Goal: Task Accomplishment & Management: Use online tool/utility

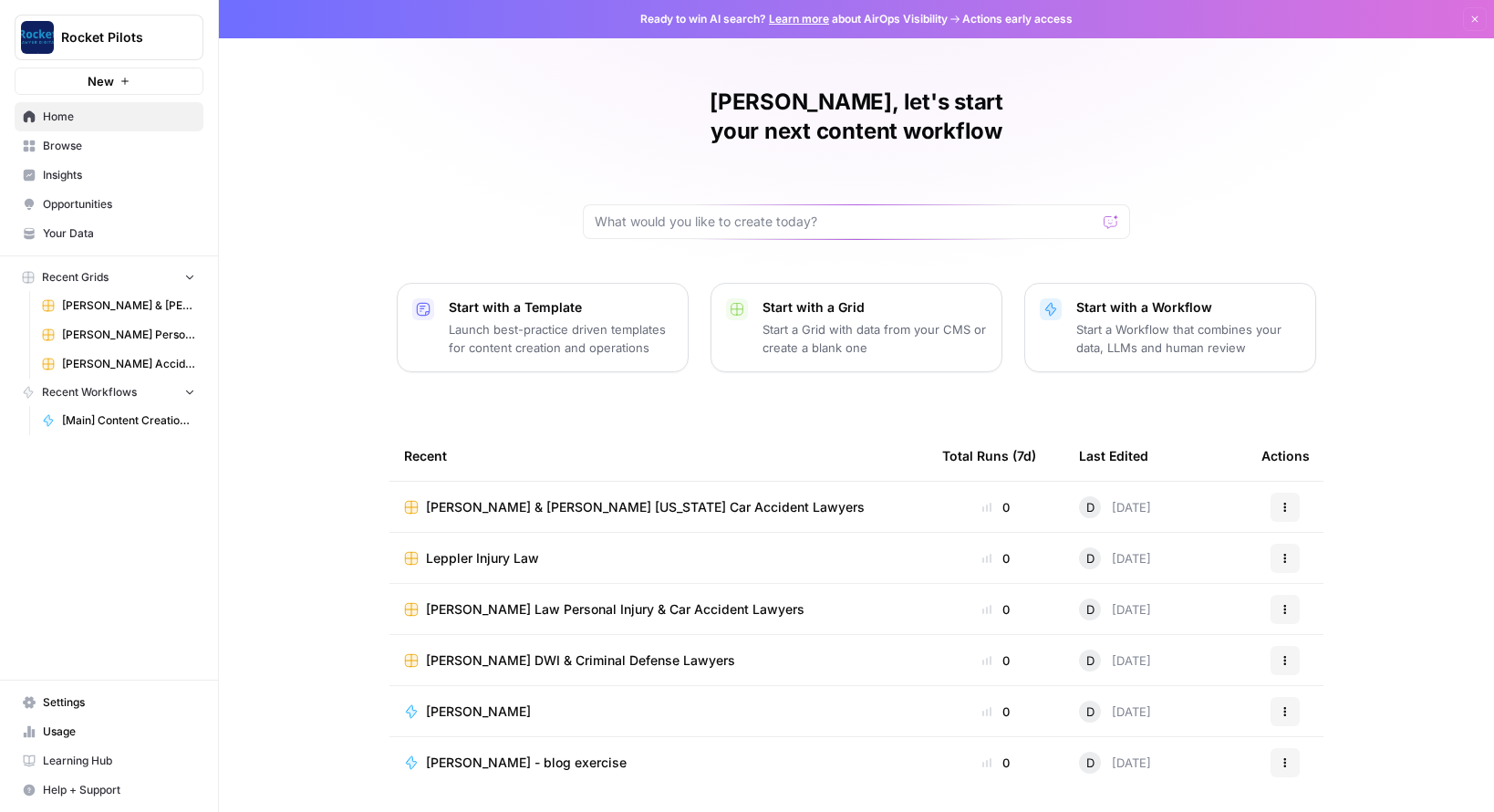
click at [512, 600] on span "[PERSON_NAME] Law Personal Injury & Car Accident Lawyers" at bounding box center [615, 609] width 378 height 19
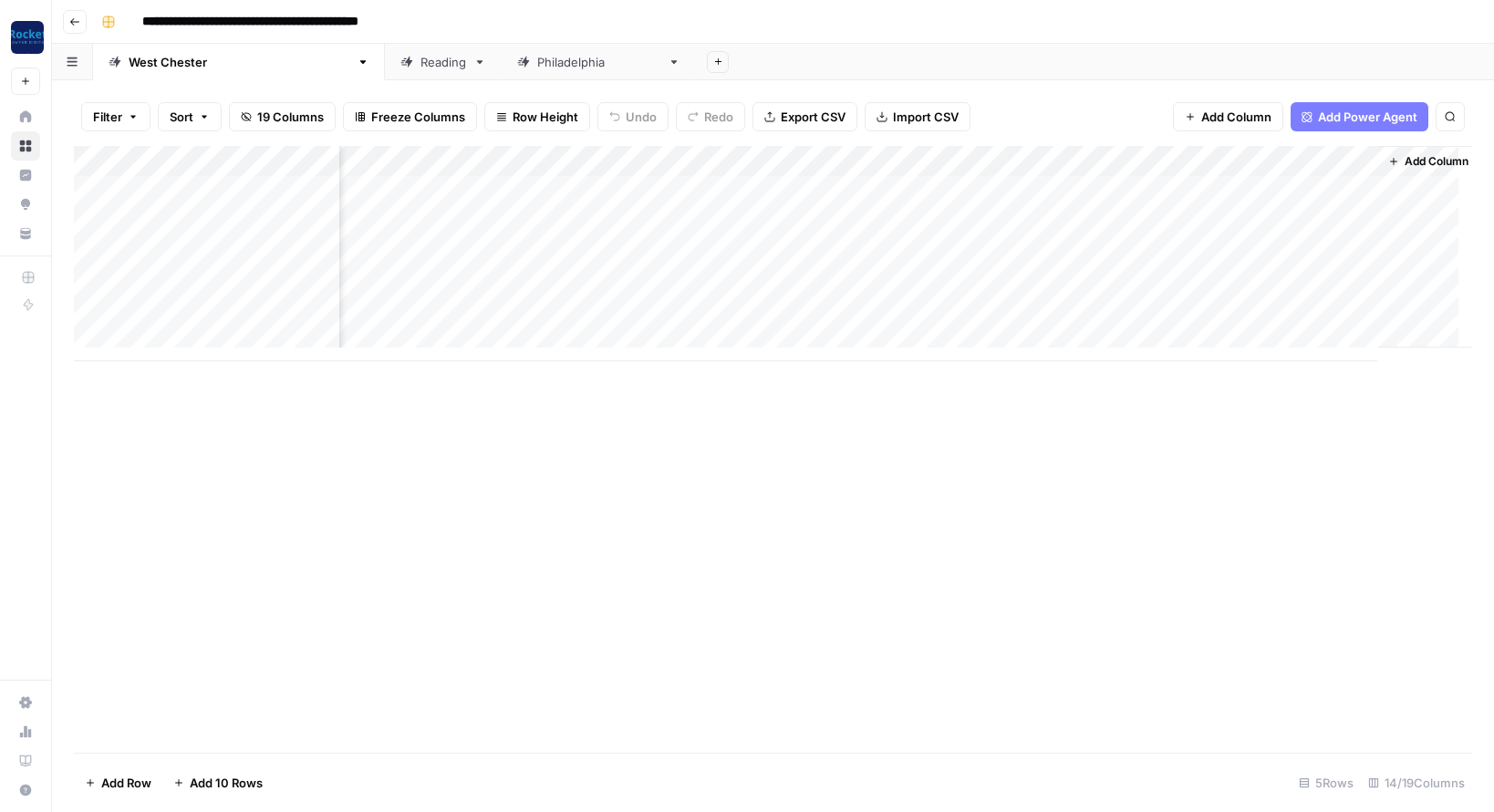
scroll to position [0, 1005]
click at [1010, 189] on div "Add Column" at bounding box center [772, 254] width 1398 height 215
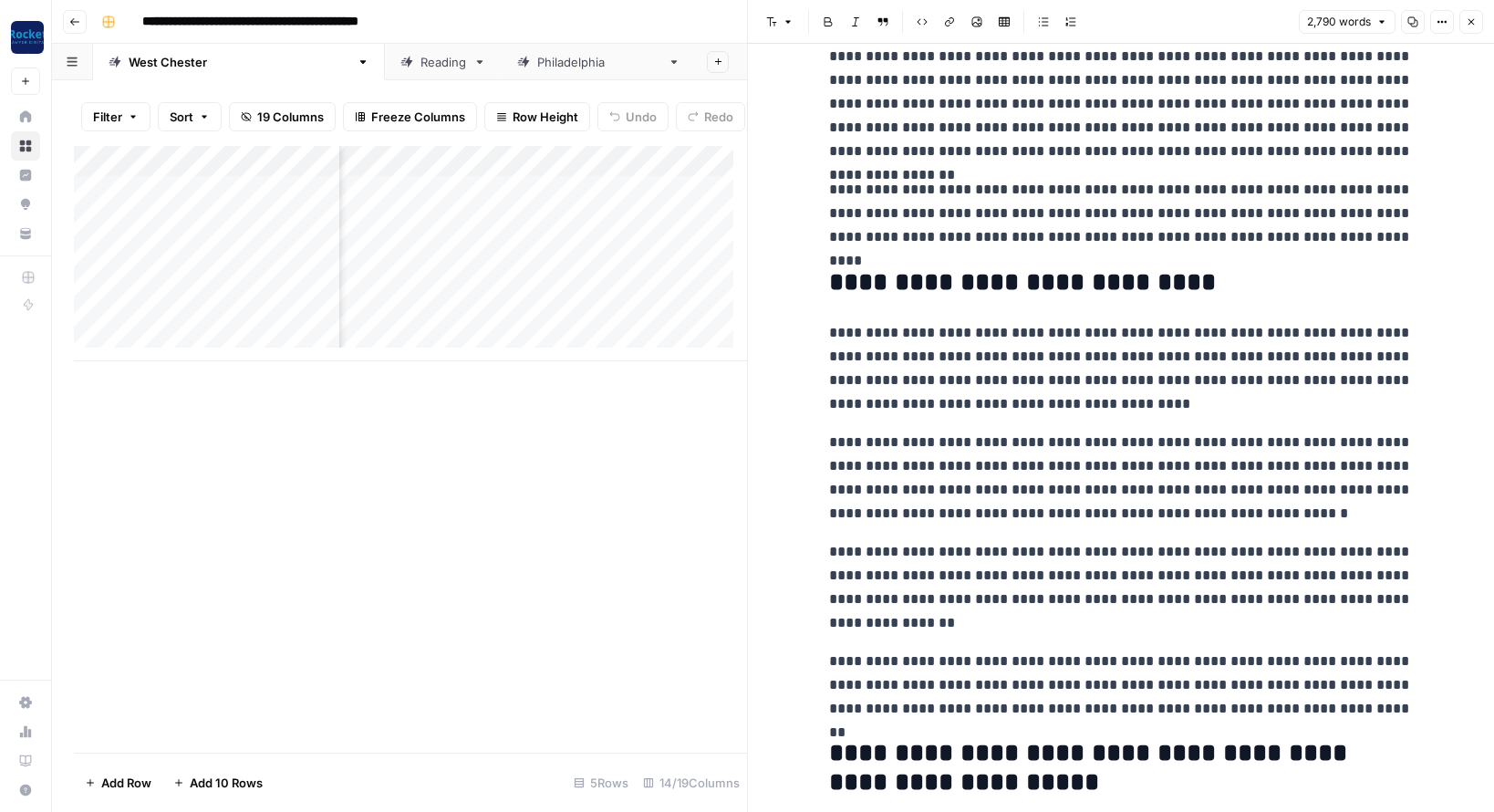
scroll to position [7423, 0]
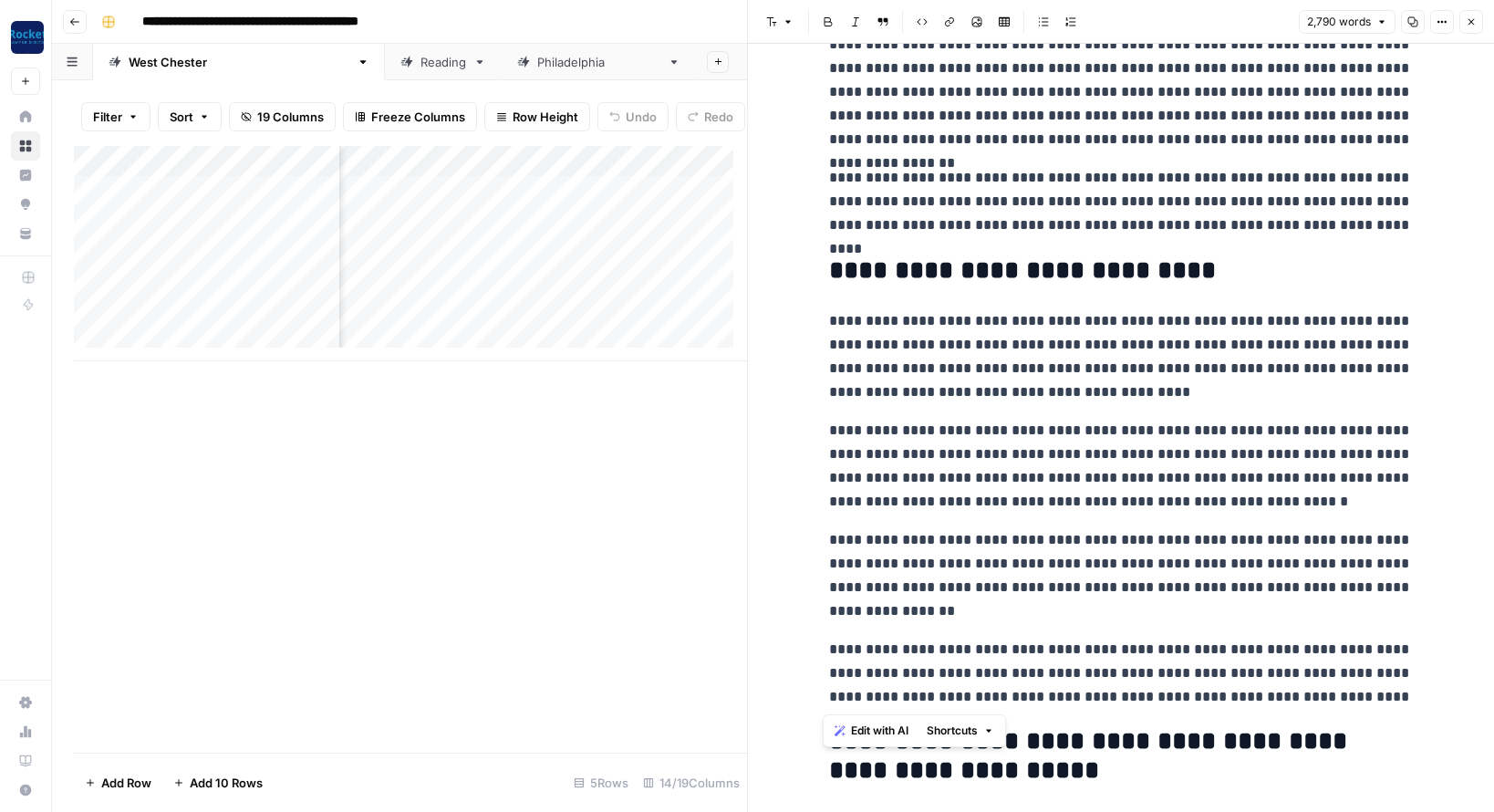
drag, startPoint x: 825, startPoint y: 322, endPoint x: 1338, endPoint y: 694, distance: 633.7
copy div "**********"
